Goal: Information Seeking & Learning: Learn about a topic

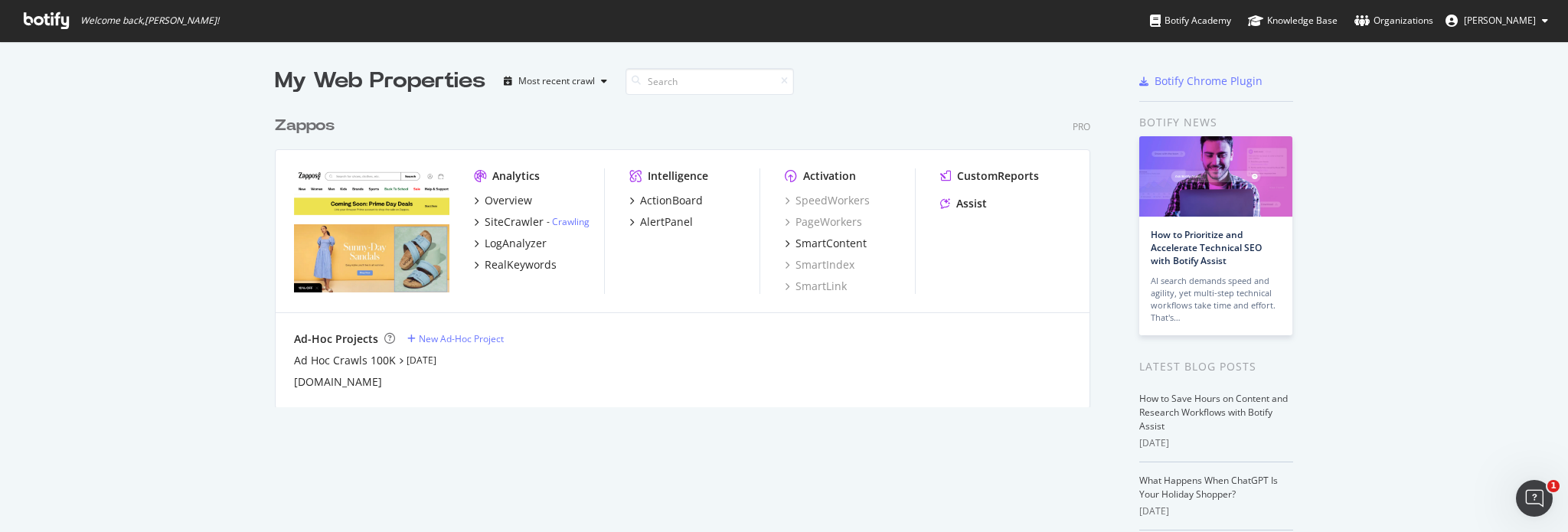
click at [325, 121] on div "Zappos" at bounding box center [304, 126] width 59 height 23
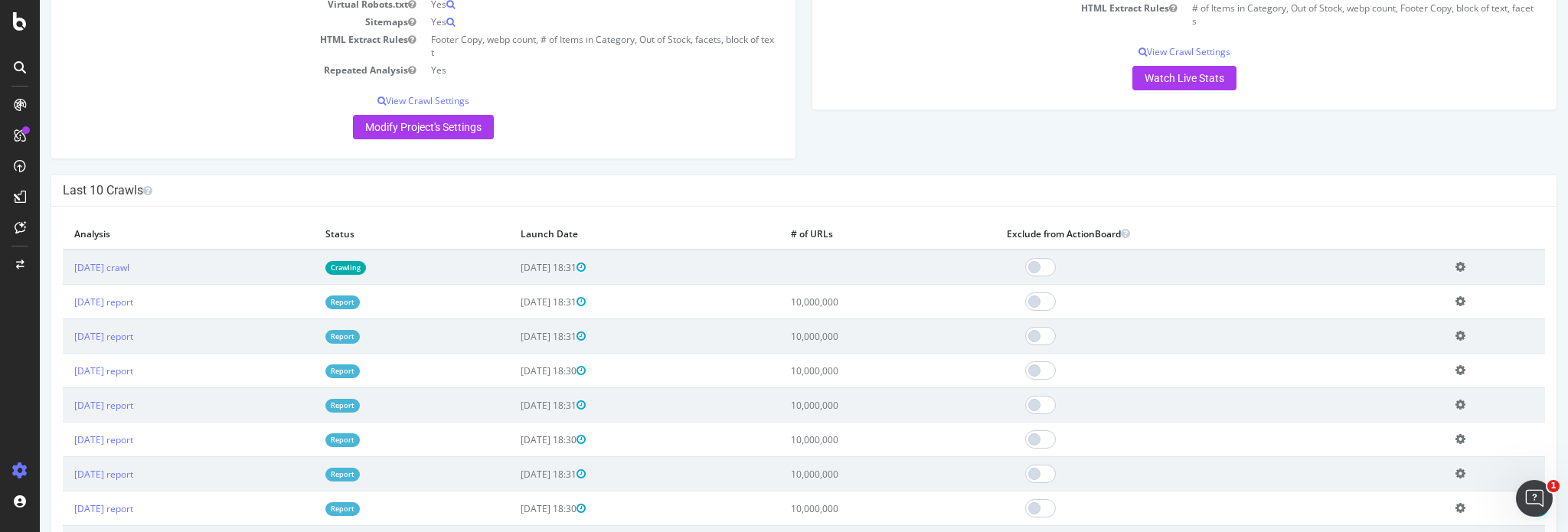
scroll to position [383, 0]
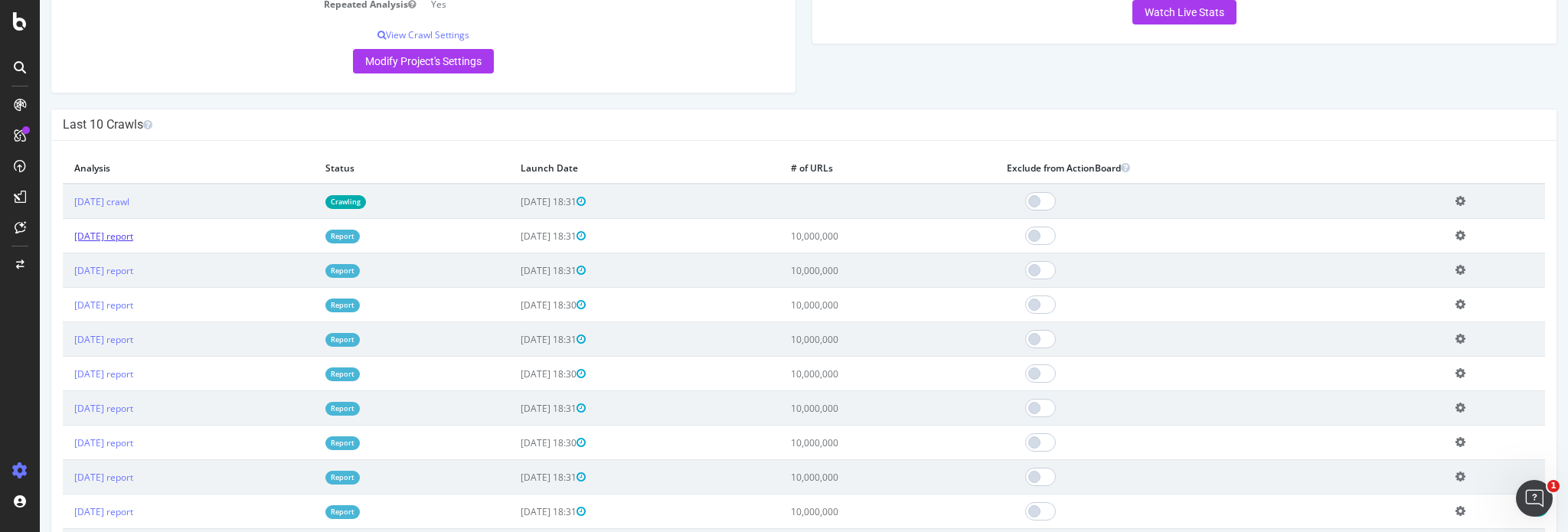
click at [95, 234] on link "[DATE] report" at bounding box center [104, 236] width 59 height 13
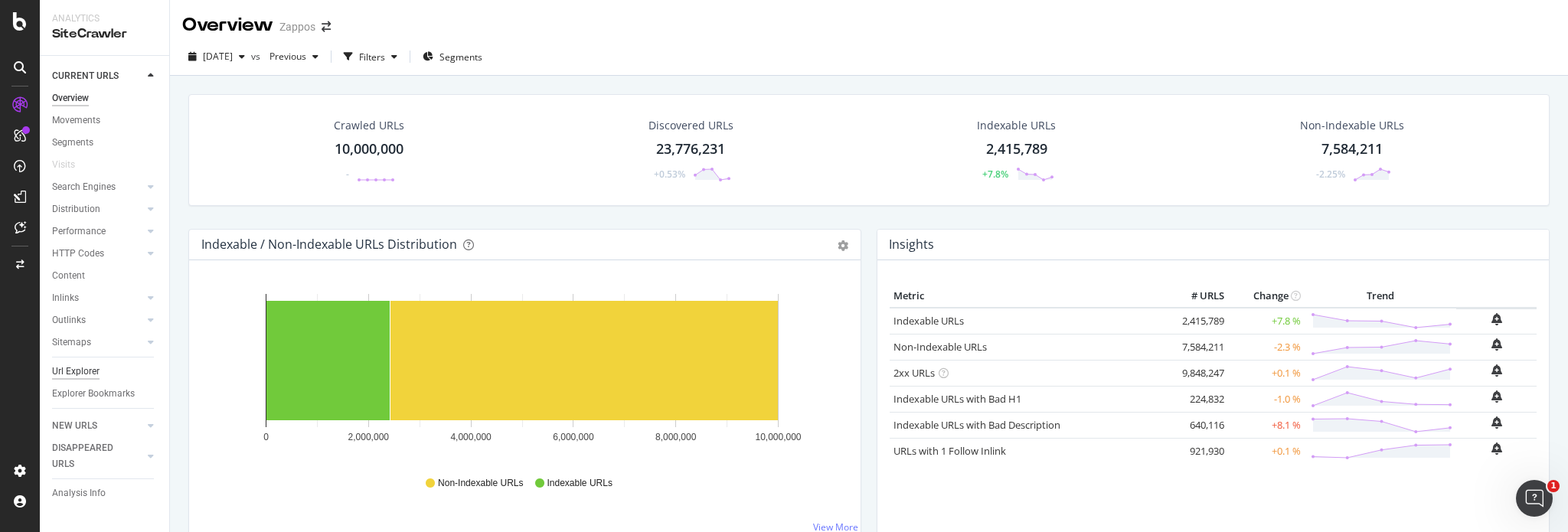
click at [98, 374] on div "Url Explorer" at bounding box center [75, 371] width 48 height 16
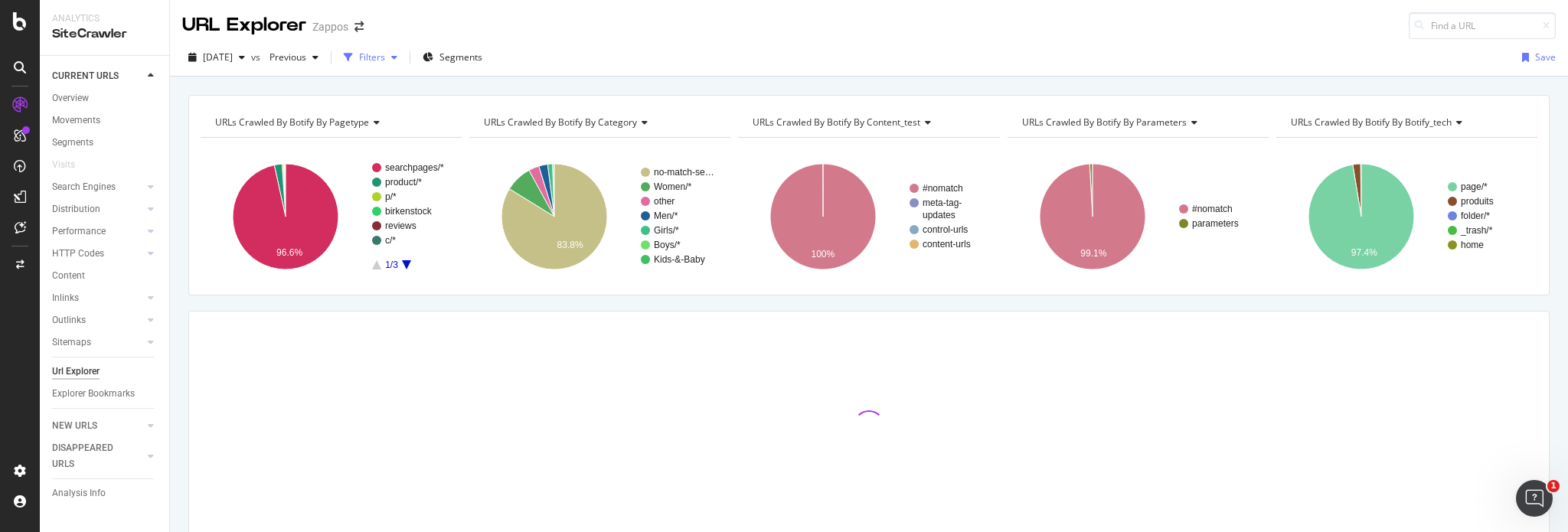
click at [404, 54] on div "button" at bounding box center [395, 57] width 18 height 9
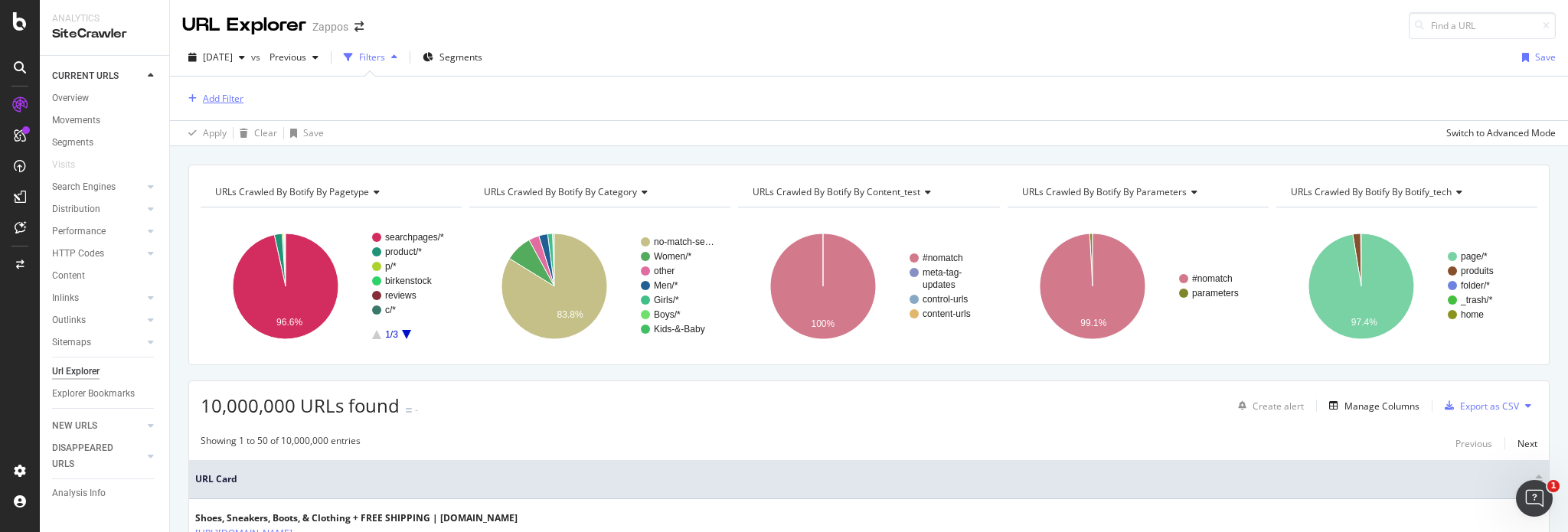
click at [235, 104] on div "Add Filter" at bounding box center [212, 99] width 61 height 17
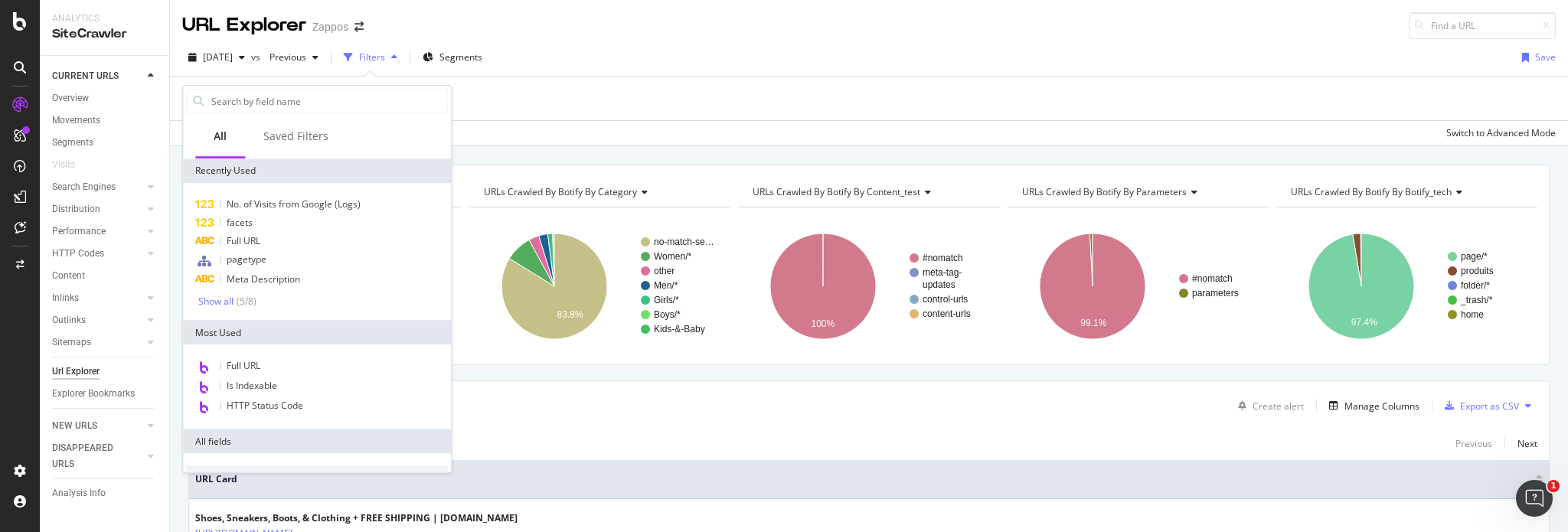
click at [254, 241] on span "Full URL" at bounding box center [243, 241] width 34 height 13
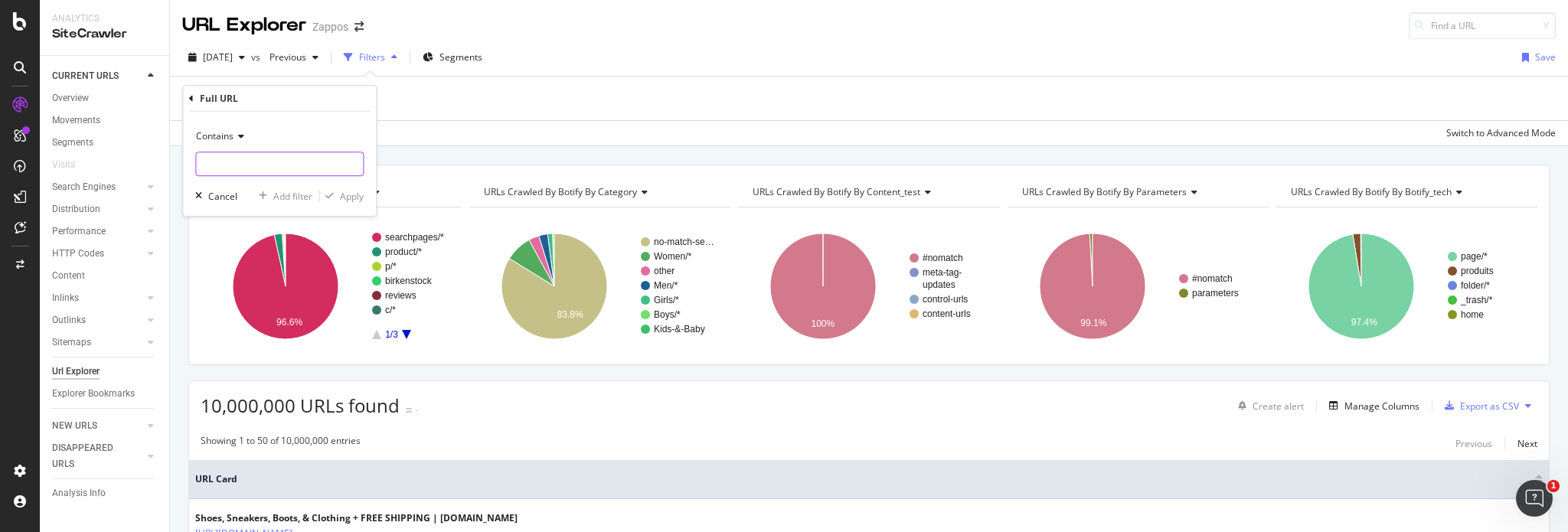
click at [250, 163] on input "text" at bounding box center [279, 163] width 167 height 24
type input ".zso"
click at [341, 194] on div "Apply" at bounding box center [352, 197] width 23 height 13
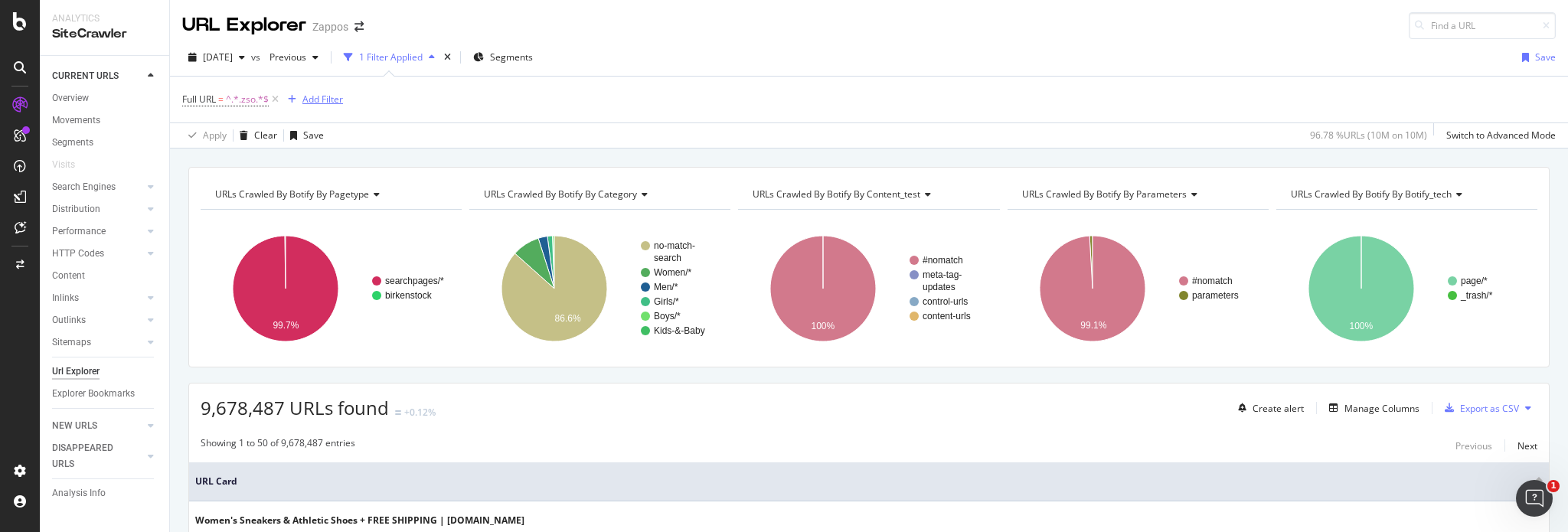
click at [318, 97] on div "Add Filter" at bounding box center [322, 100] width 40 height 13
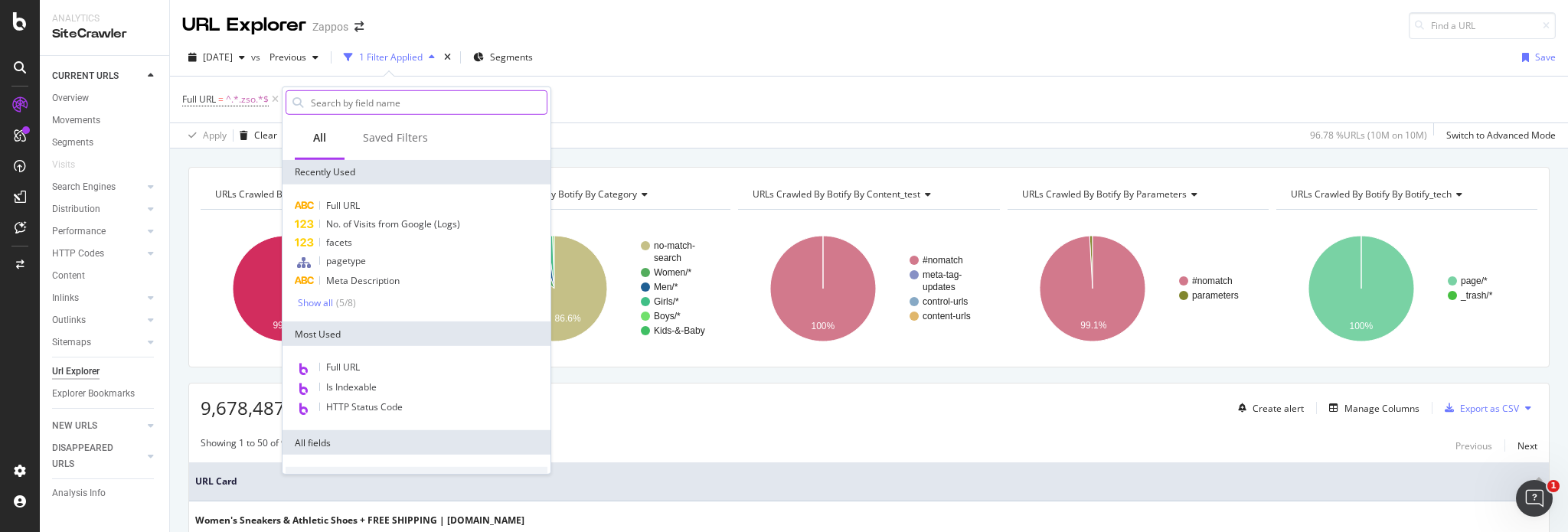
click at [410, 106] on input "text" at bounding box center [427, 102] width 237 height 23
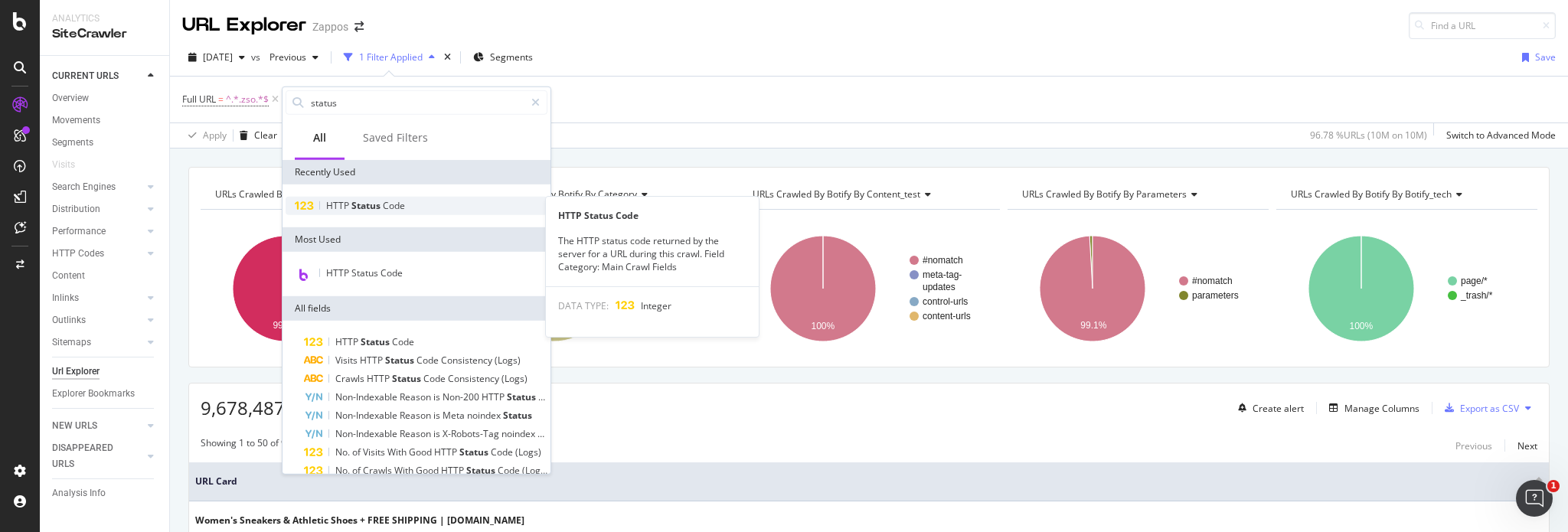
type input "status"
click at [395, 201] on span "Code" at bounding box center [394, 206] width 23 height 13
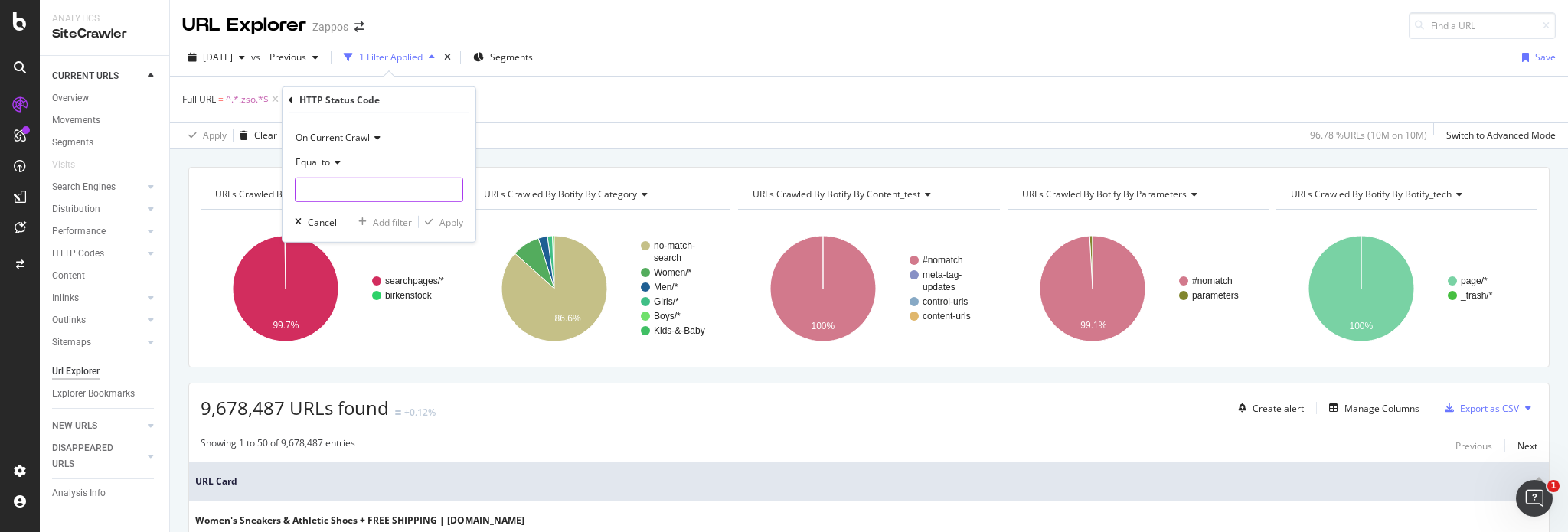
click at [398, 186] on input "number" at bounding box center [379, 189] width 168 height 24
type input "200"
click at [406, 209] on span "9,848,247 URLS" at bounding box center [429, 210] width 64 height 13
click at [446, 225] on div "Apply" at bounding box center [451, 222] width 23 height 13
click at [451, 101] on div "Add Filter" at bounding box center [463, 100] width 40 height 13
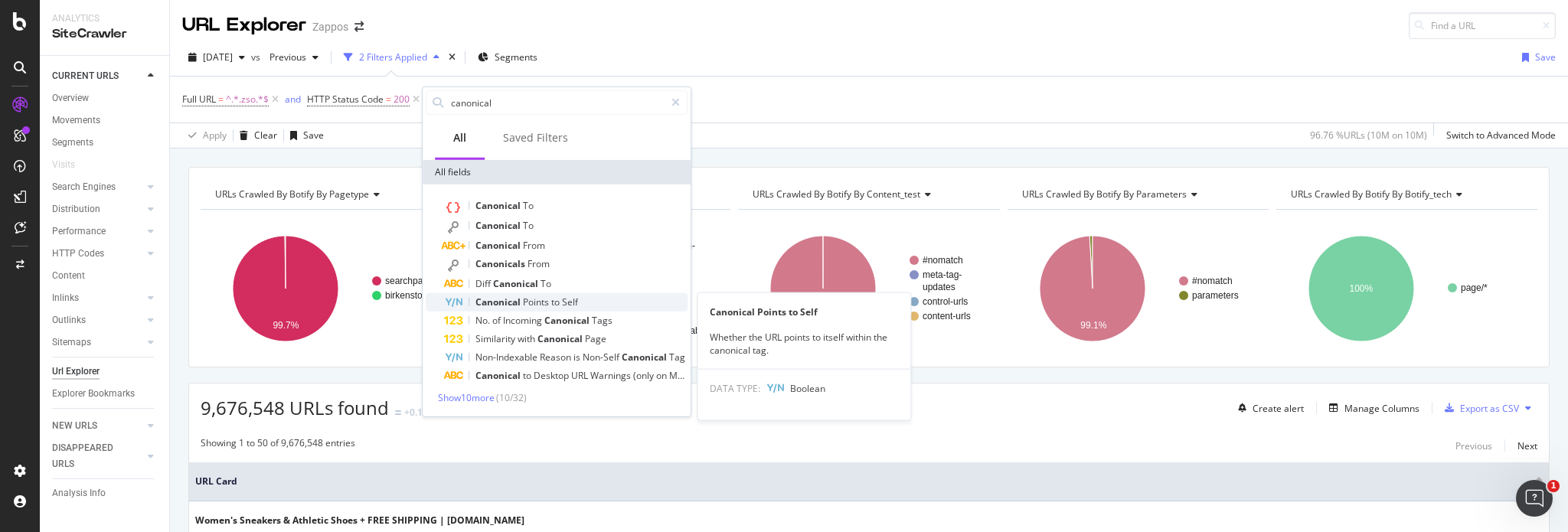
type input "canonical"
click at [544, 300] on span "Points" at bounding box center [537, 302] width 28 height 13
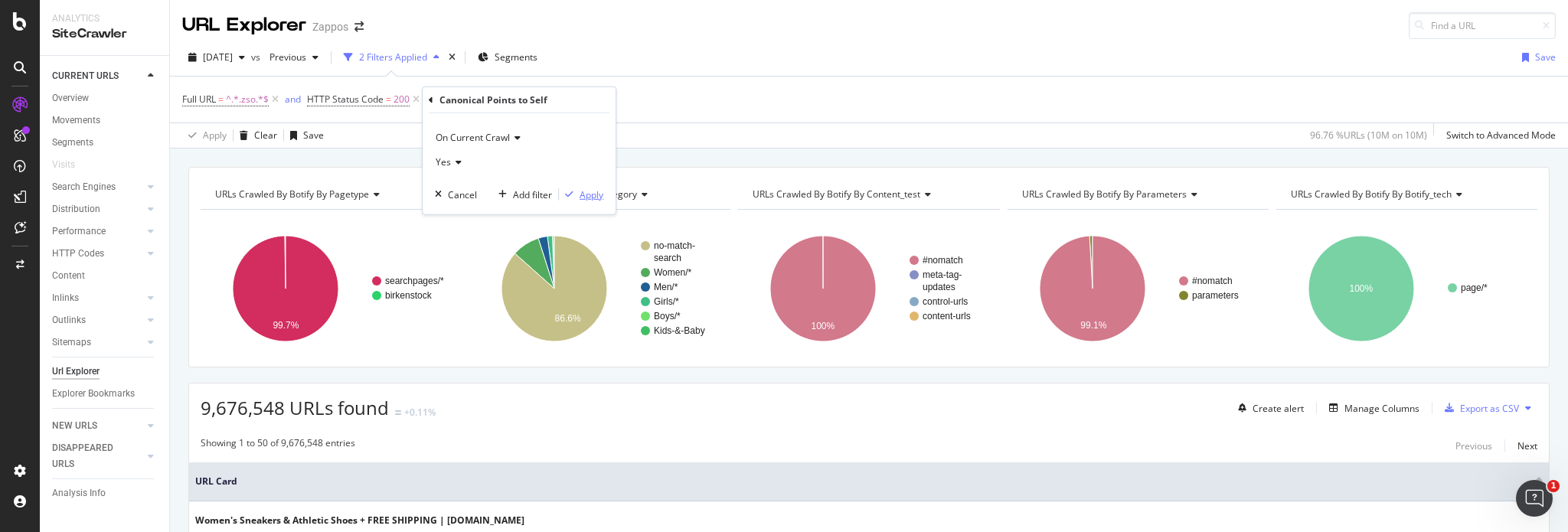
click at [591, 191] on div "Apply" at bounding box center [591, 194] width 23 height 13
click at [616, 102] on div "Add Filter" at bounding box center [627, 100] width 40 height 13
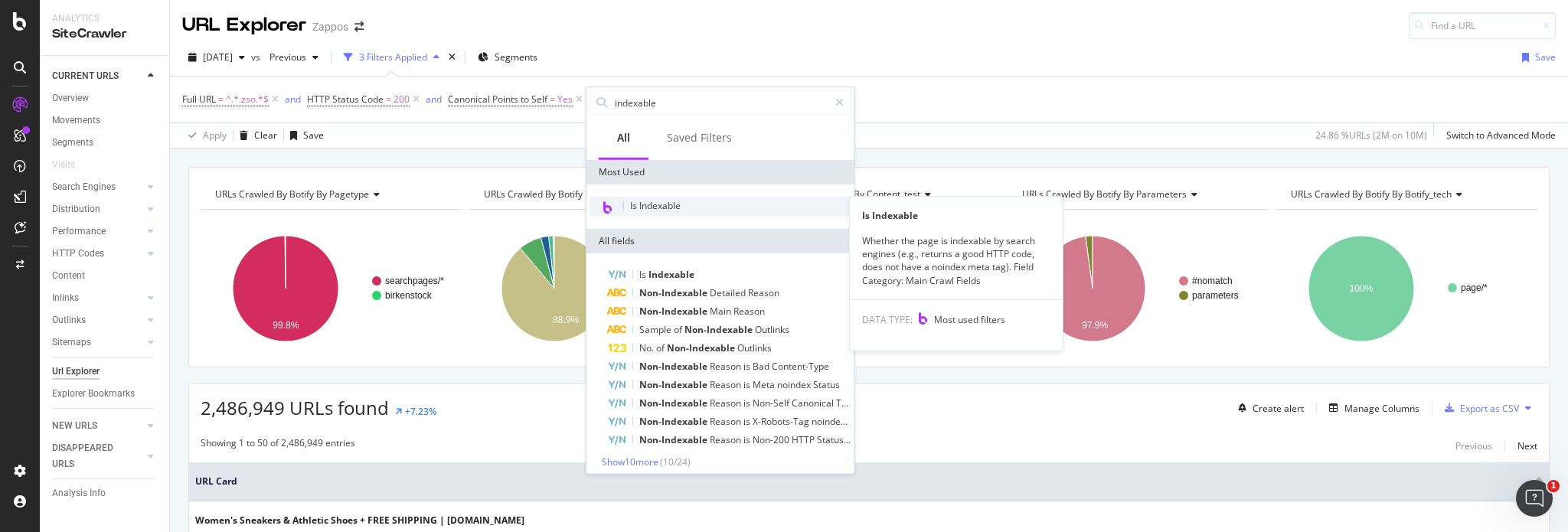
type input "indexable"
click at [652, 204] on span "Is Indexable" at bounding box center [655, 206] width 50 height 13
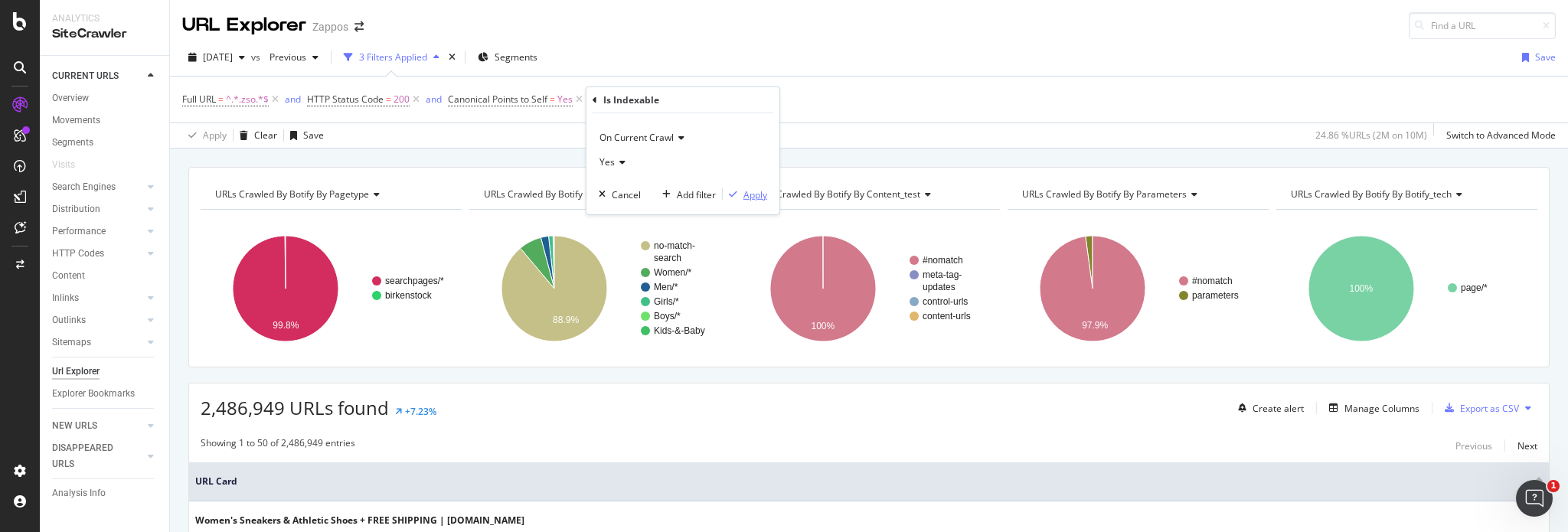
click at [748, 195] on div "Apply" at bounding box center [755, 194] width 23 height 13
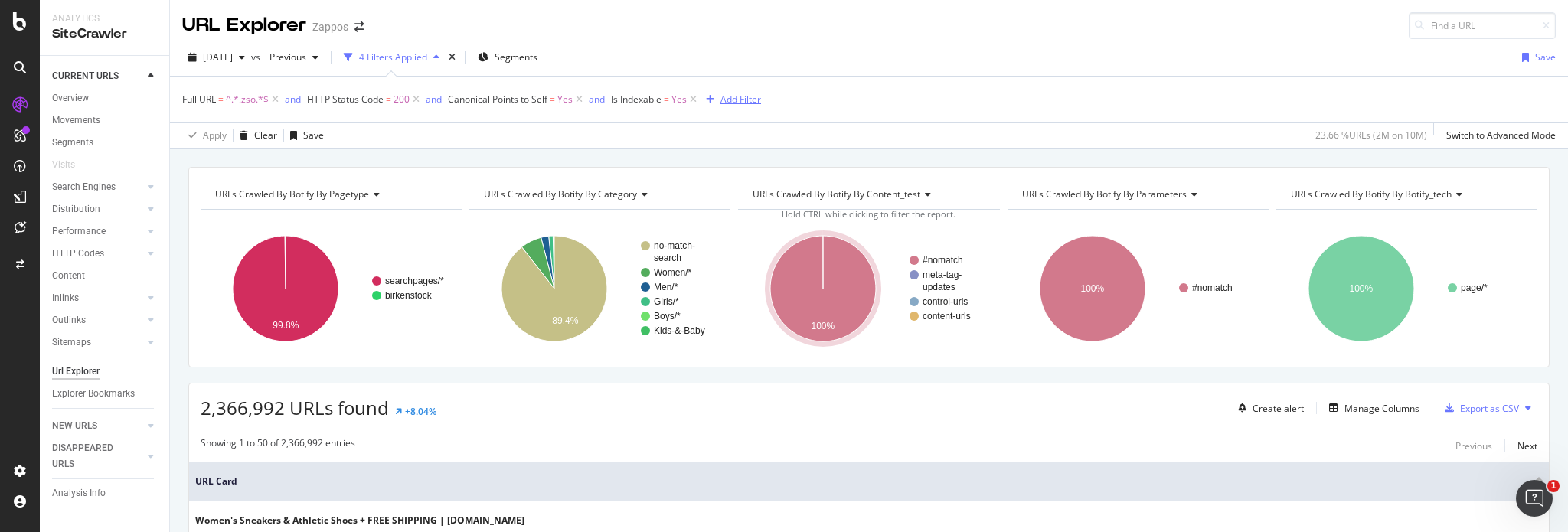
click at [732, 97] on div "Add Filter" at bounding box center [740, 100] width 40 height 13
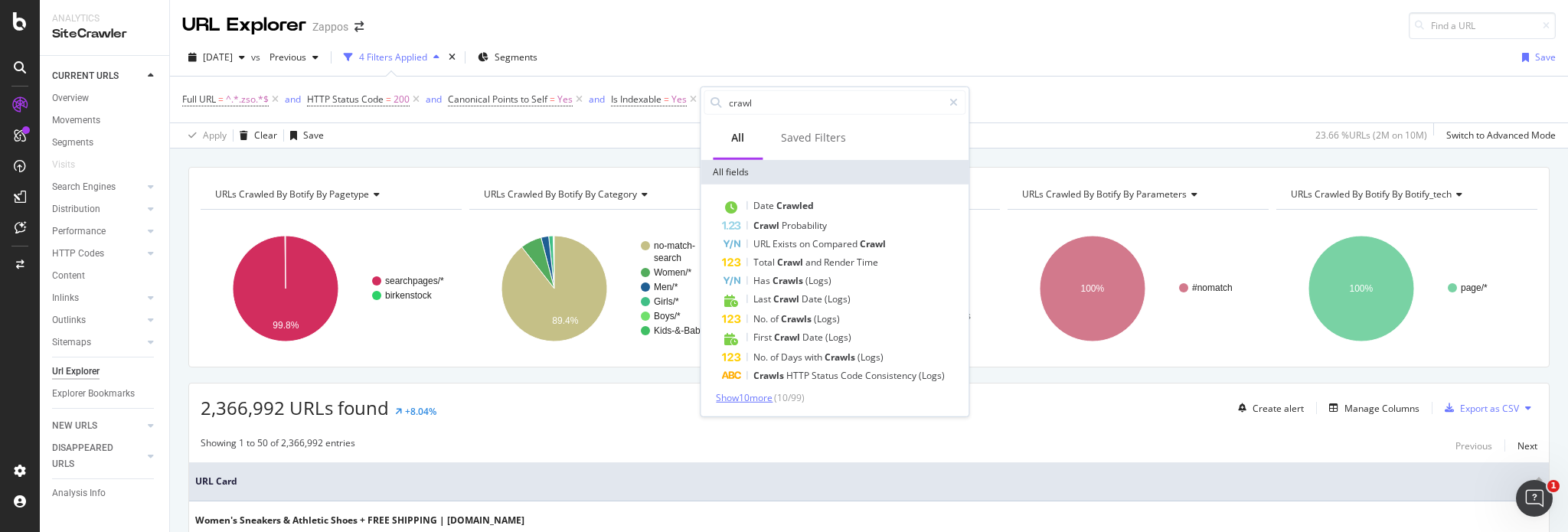
type input "crawl"
click at [745, 395] on span "Show 10 more" at bounding box center [744, 398] width 57 height 13
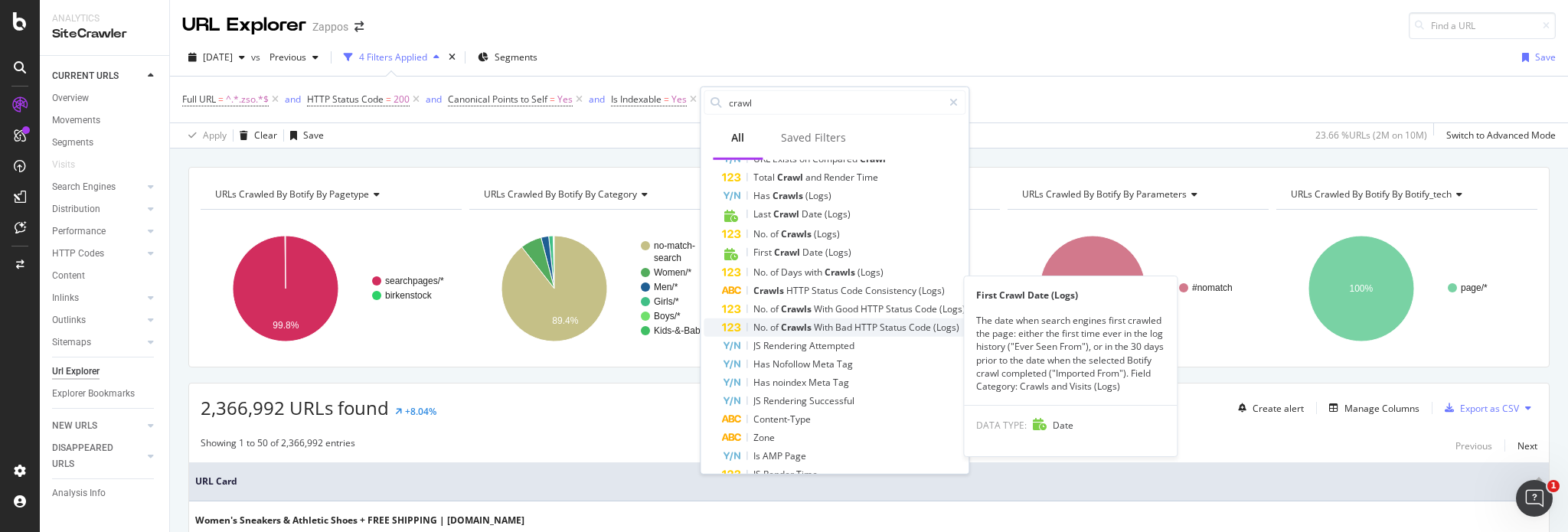
scroll to position [49, 0]
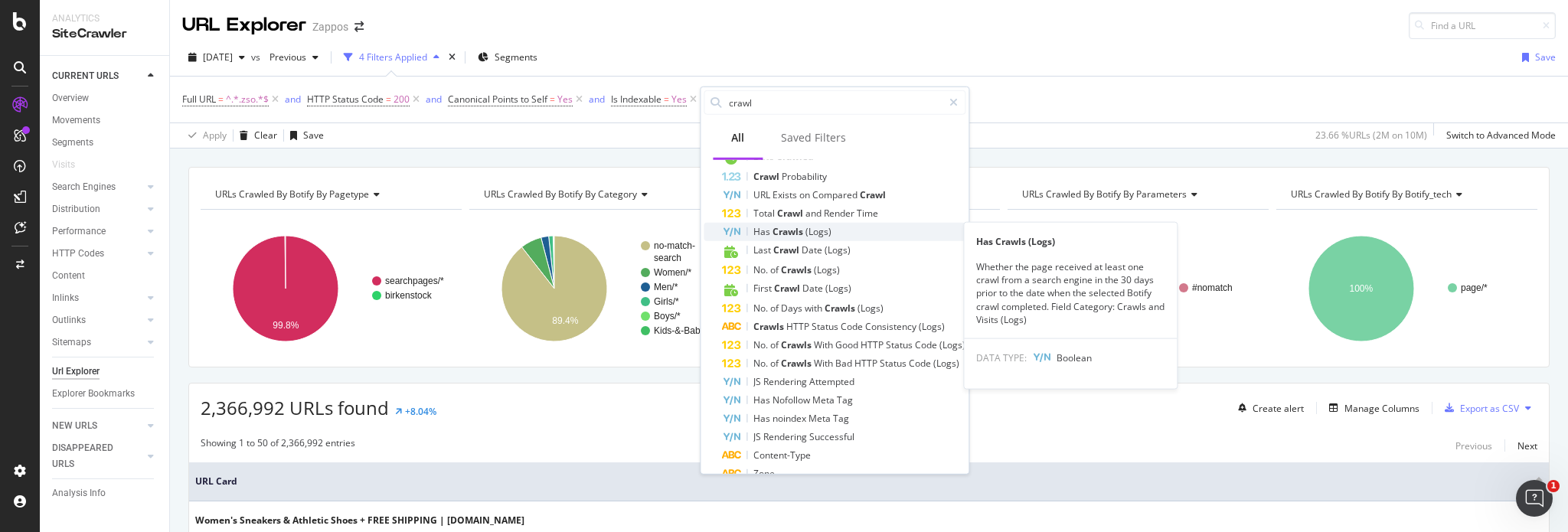
click at [828, 235] on span "(Logs)" at bounding box center [818, 232] width 26 height 13
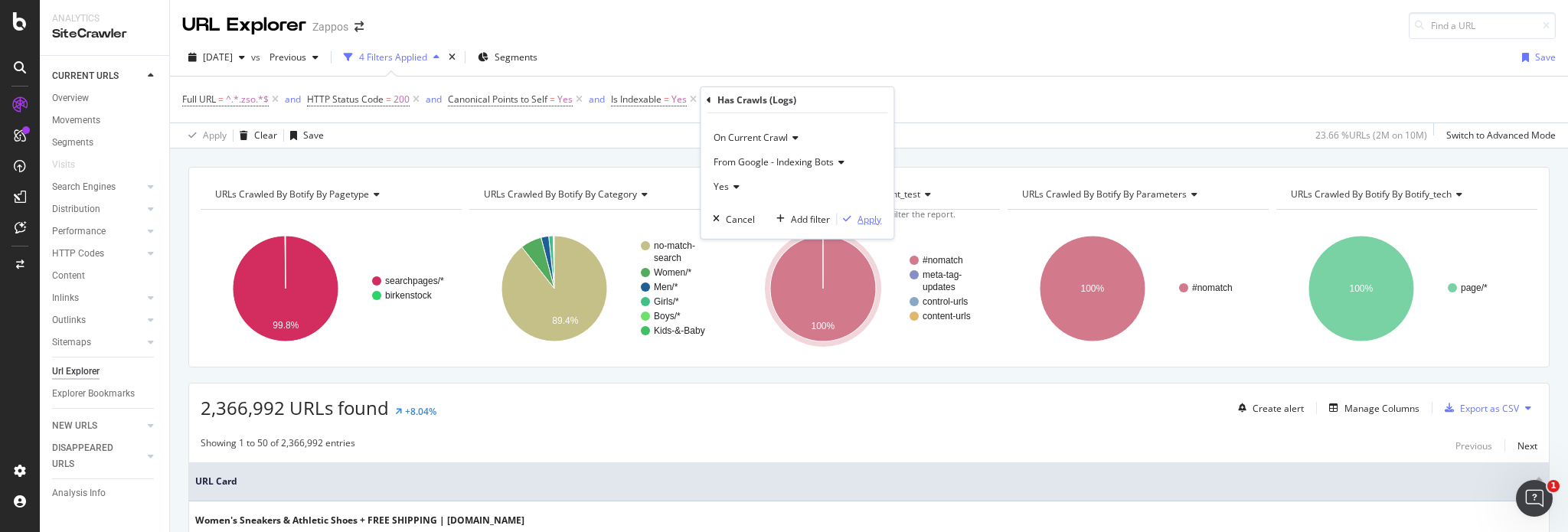
click at [860, 217] on div "Apply" at bounding box center [869, 219] width 23 height 13
